Goal: Transaction & Acquisition: Purchase product/service

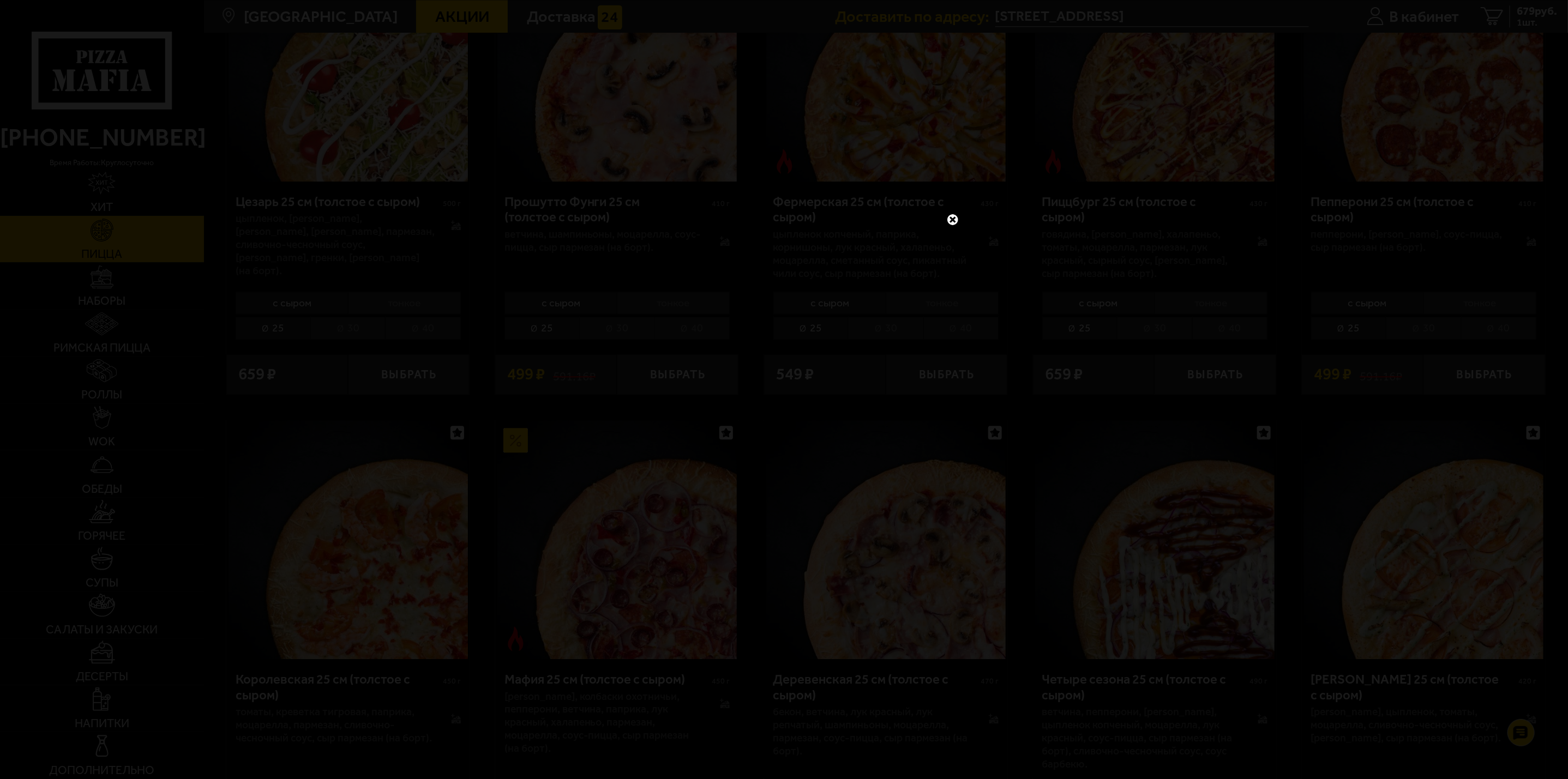
scroll to position [4989, 0]
click at [955, 213] on link at bounding box center [952, 219] width 14 height 14
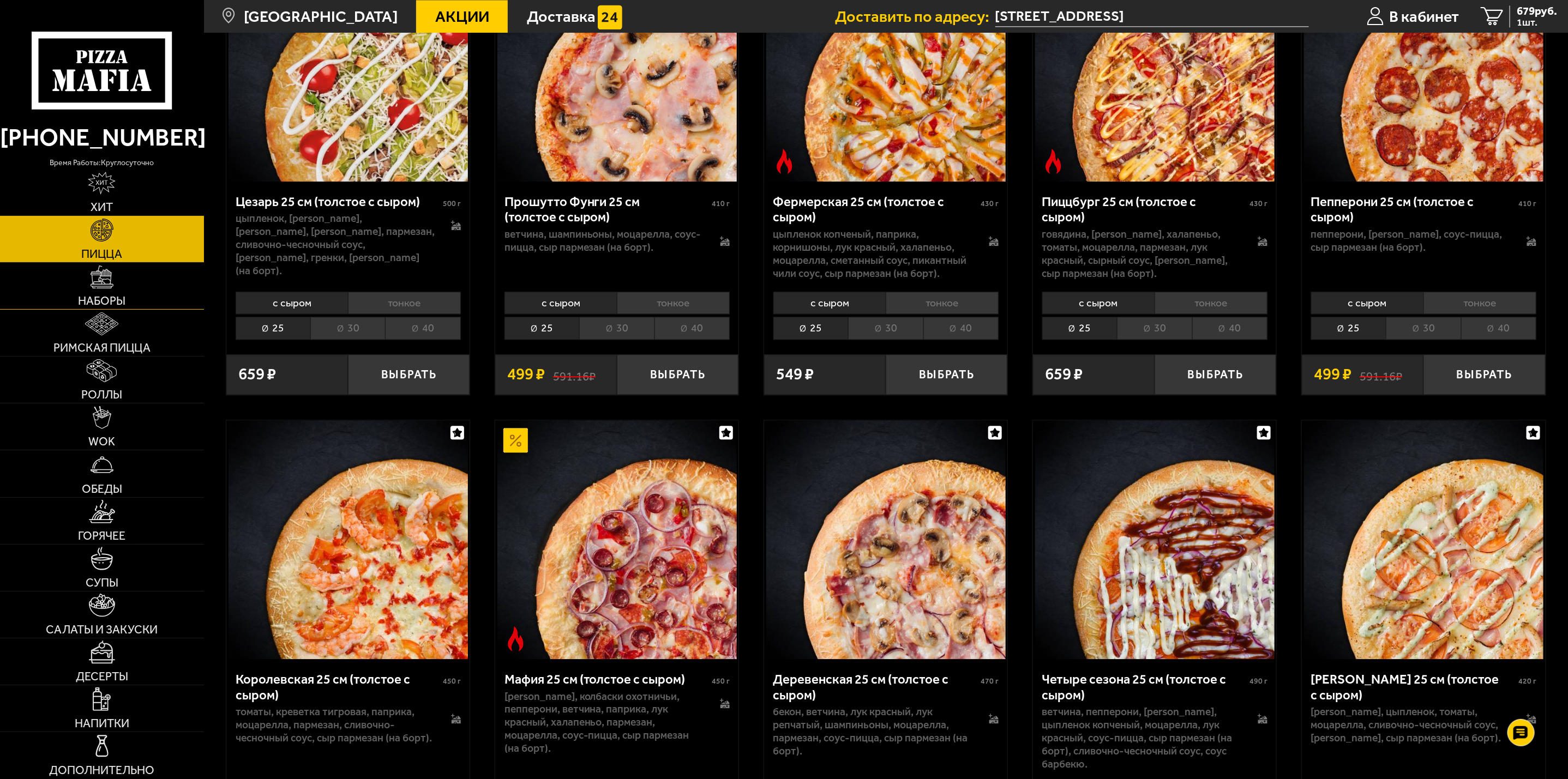
click at [128, 275] on link "Наборы" at bounding box center [102, 286] width 204 height 47
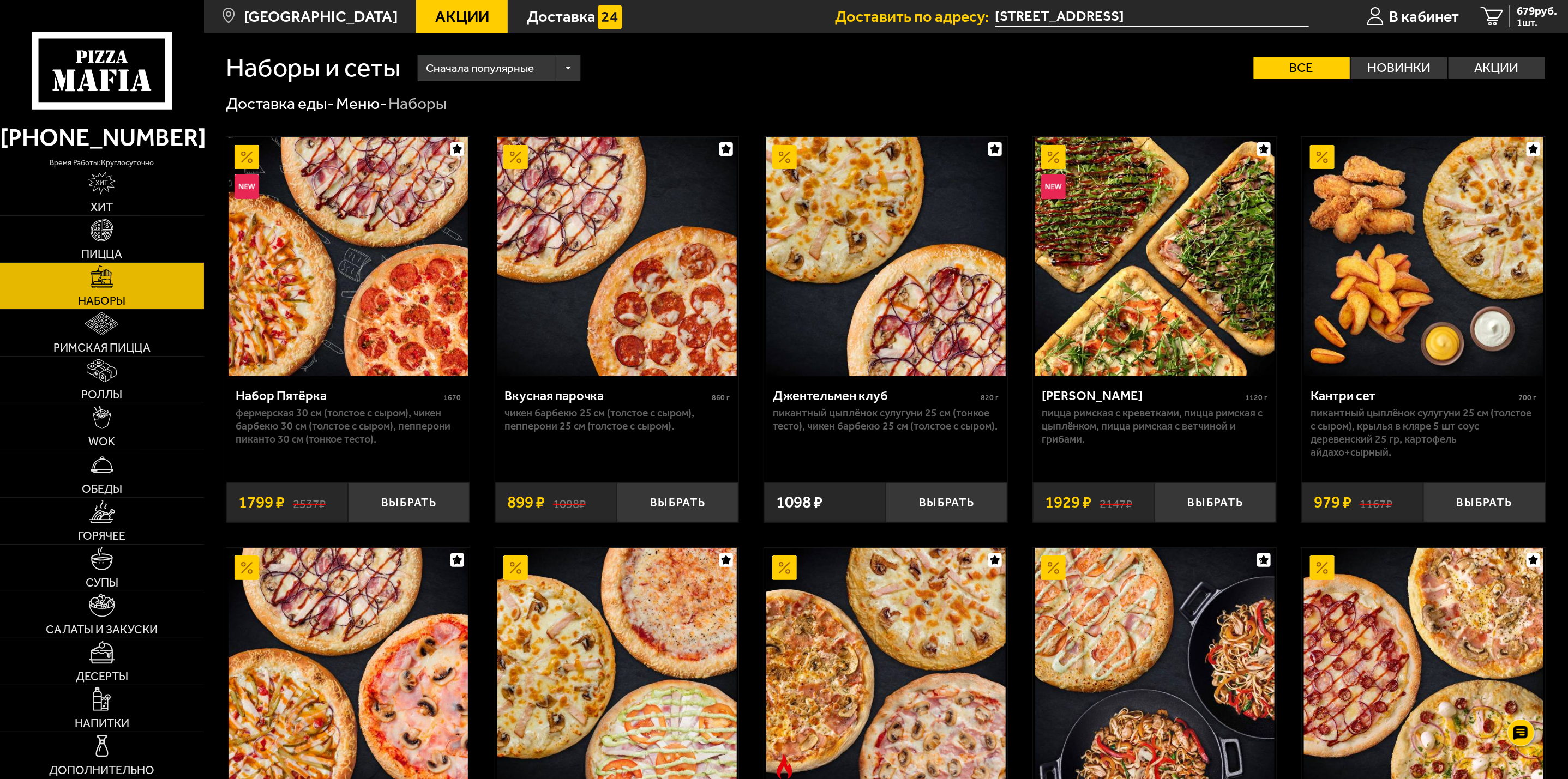
click at [380, 331] on img at bounding box center [348, 257] width 239 height 239
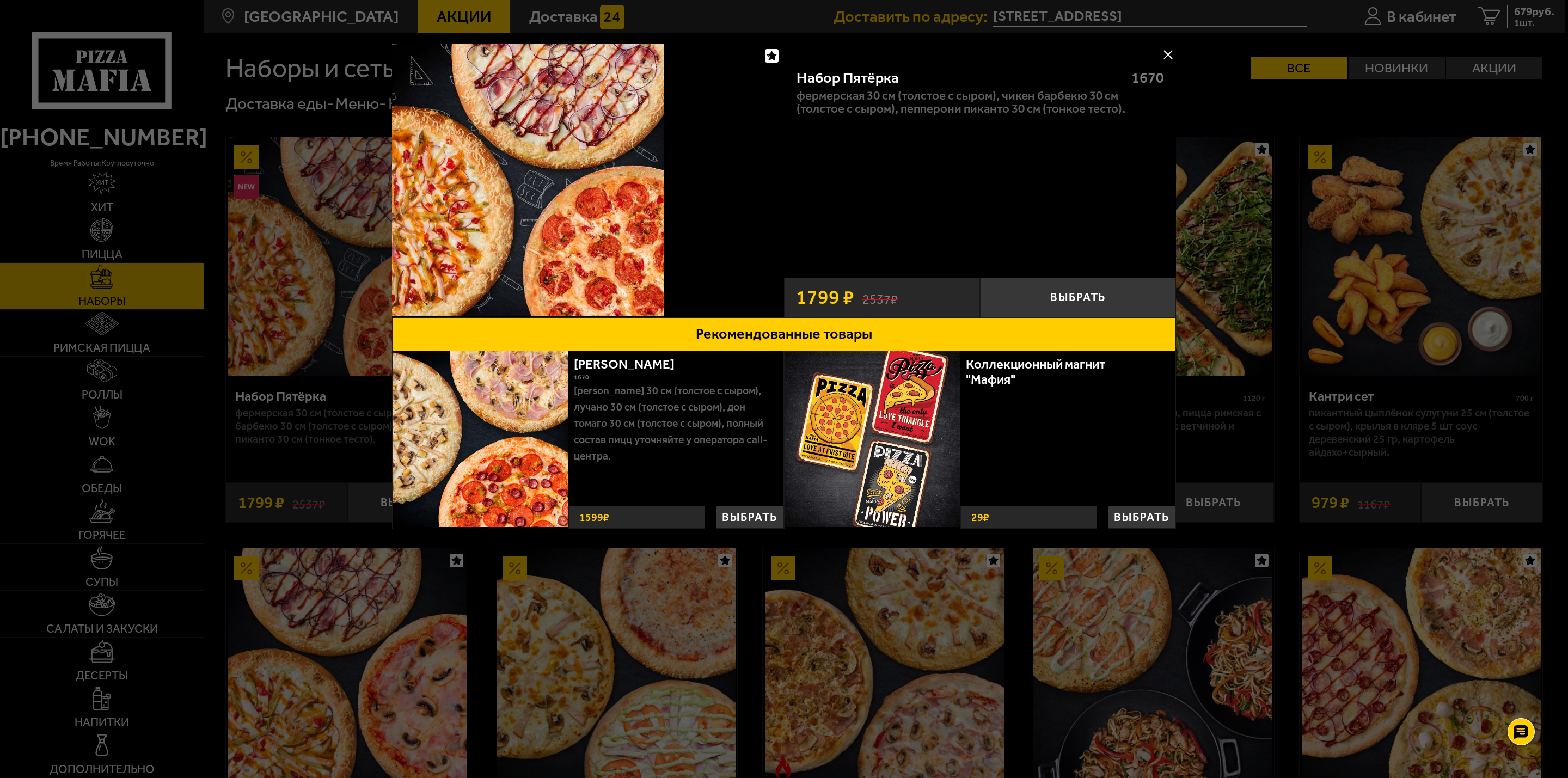
click at [1169, 53] on button at bounding box center [1168, 55] width 17 height 17
